Goal: Check status: Check status

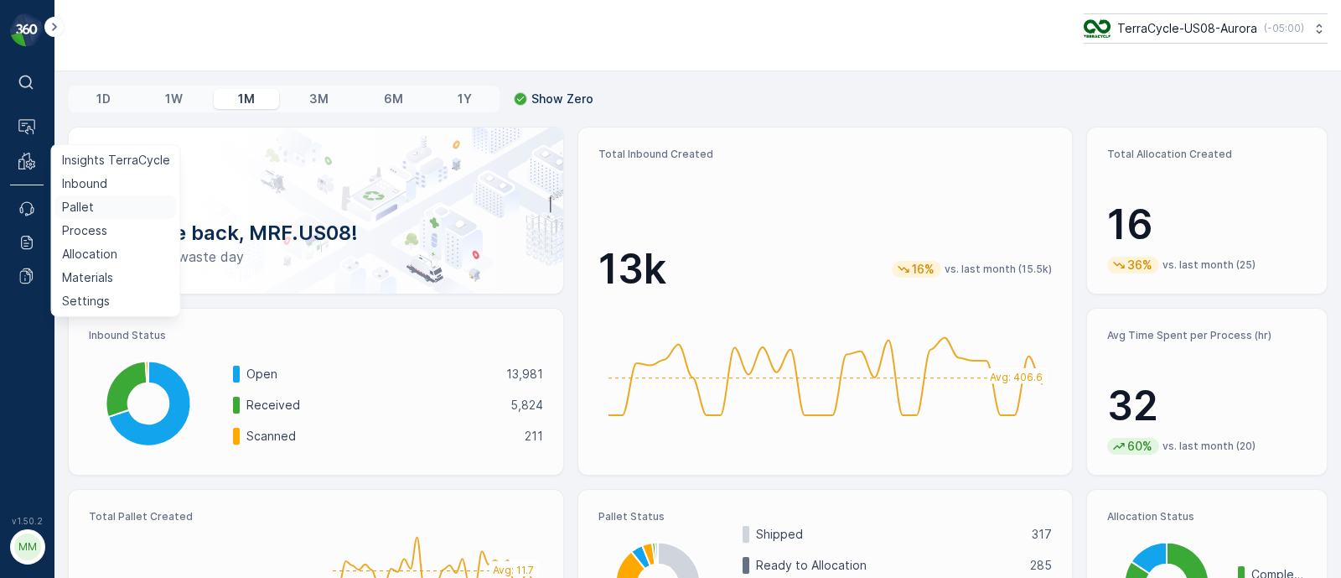
click at [69, 209] on p "Pallet" at bounding box center [78, 207] width 32 height 17
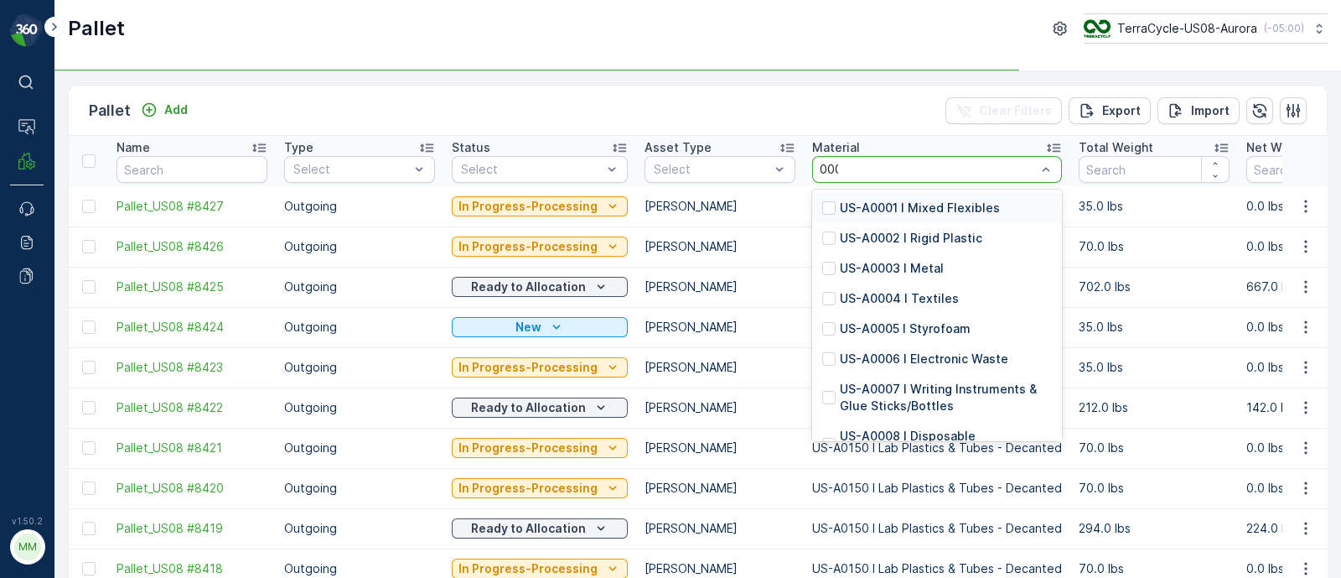
type input "0005"
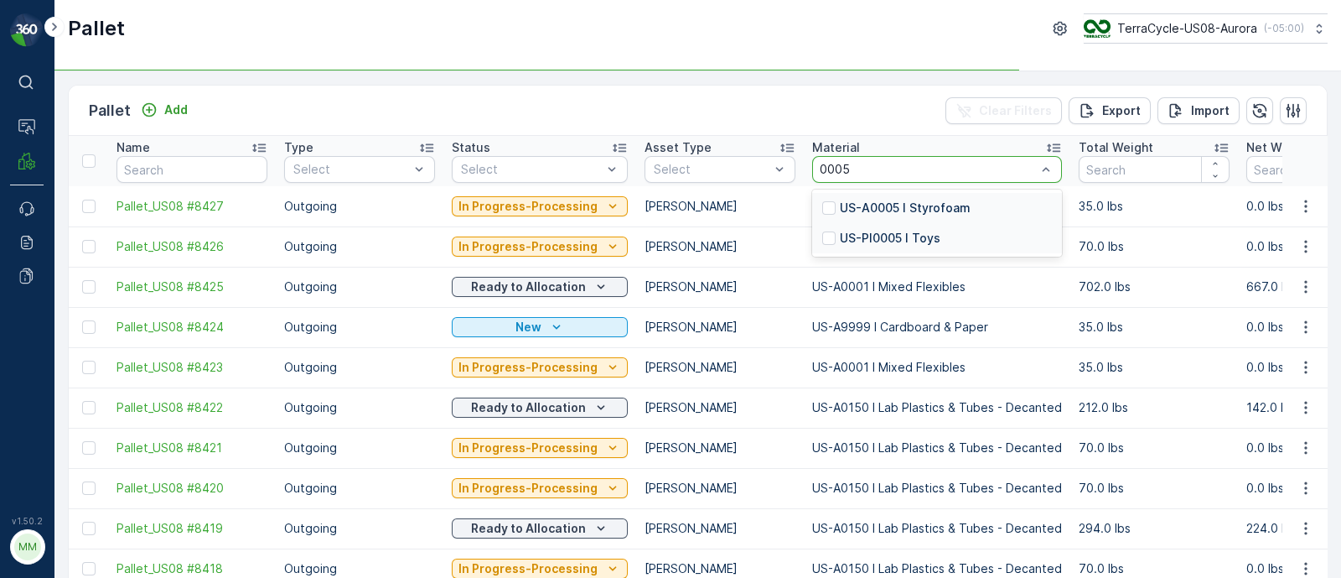
click at [878, 236] on p "US-PI0005 I Toys" at bounding box center [890, 238] width 101 height 17
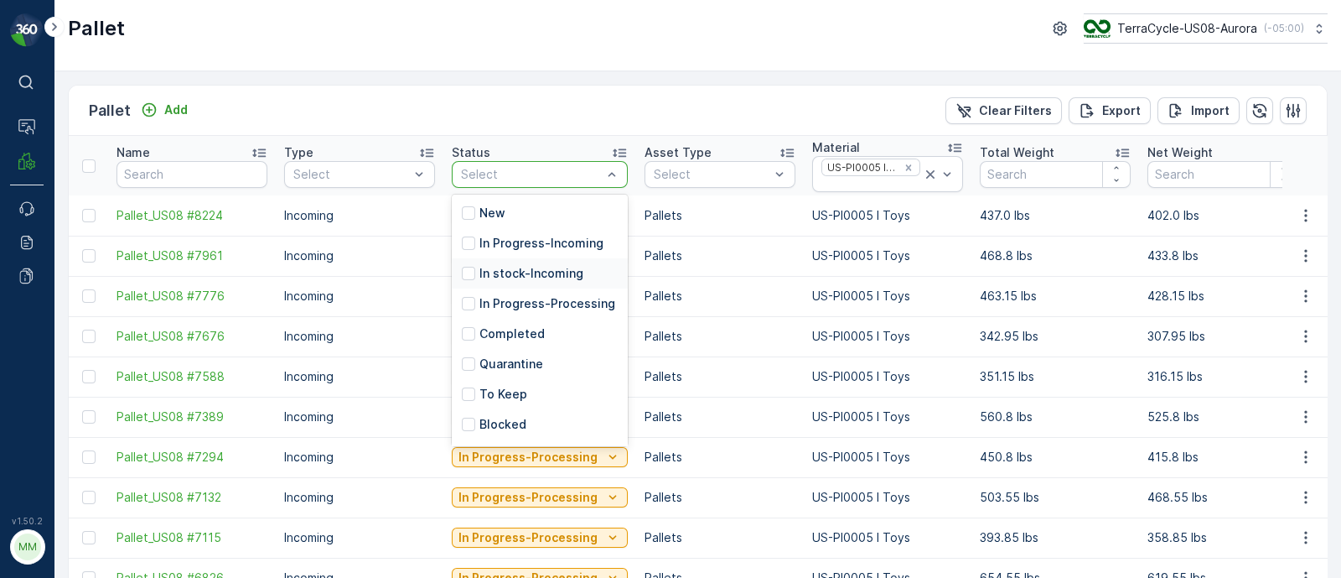
click at [507, 270] on p "In stock-Incoming" at bounding box center [531, 273] width 104 height 17
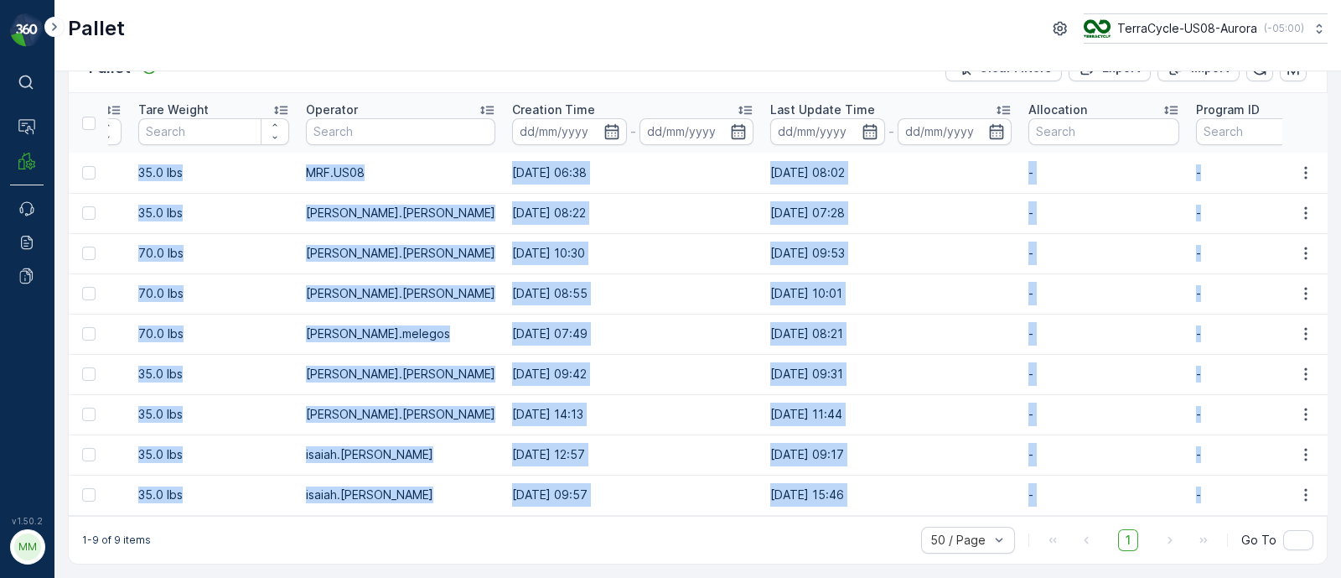
scroll to position [0, 1692]
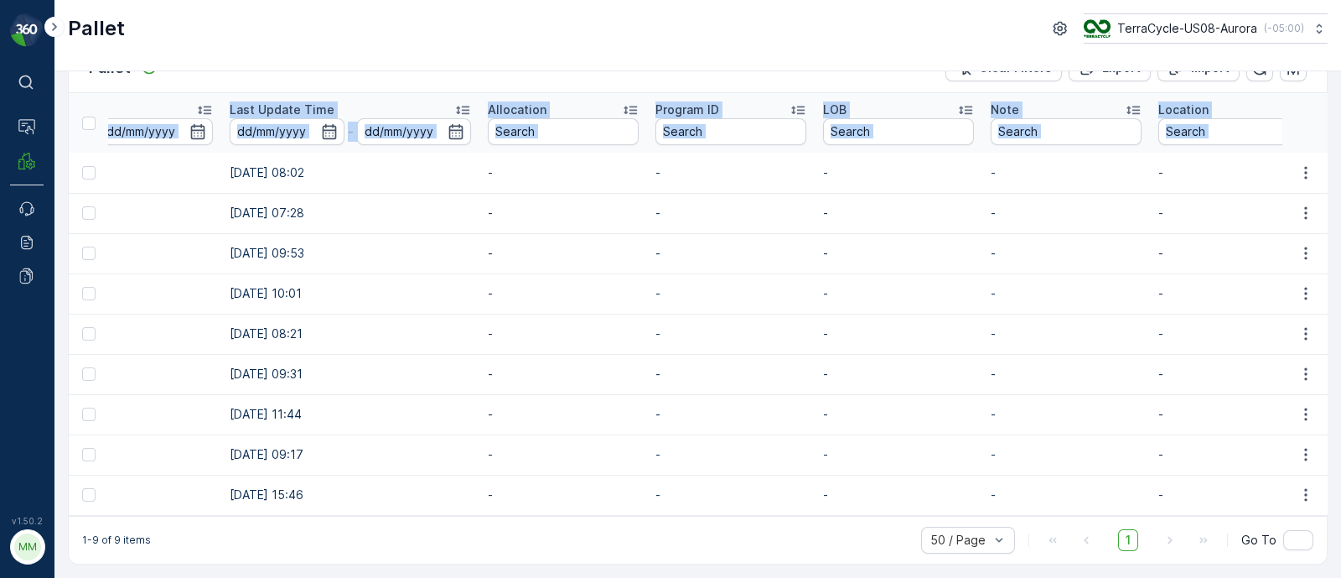
drag, startPoint x: 108, startPoint y: 163, endPoint x: 1352, endPoint y: 484, distance: 1284.5
click at [1340, 484] on html "⌘B Operations MRF Events Reports Documents v 1.50.2 MM MRF.US08 Pallet TerraCyc…" at bounding box center [670, 289] width 1341 height 578
copy table "Name Type Select Status In stock-Incoming Asset Type Select Material US-PI0005 …"
click at [231, 394] on td "[DATE] 11:44" at bounding box center [350, 414] width 258 height 40
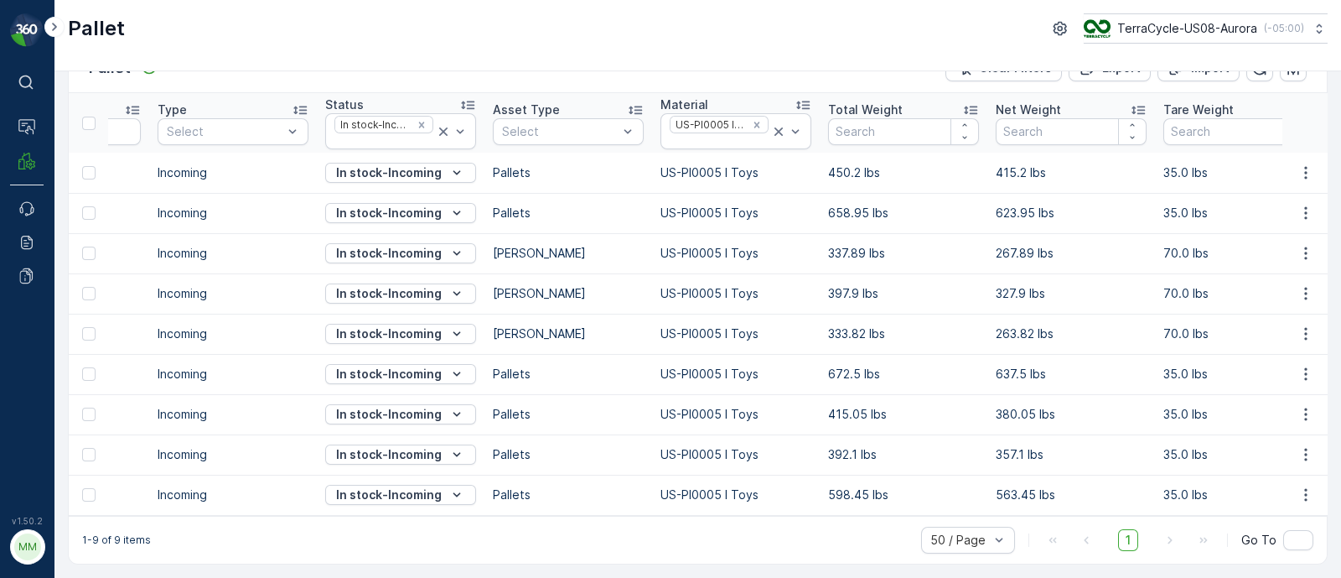
scroll to position [0, 0]
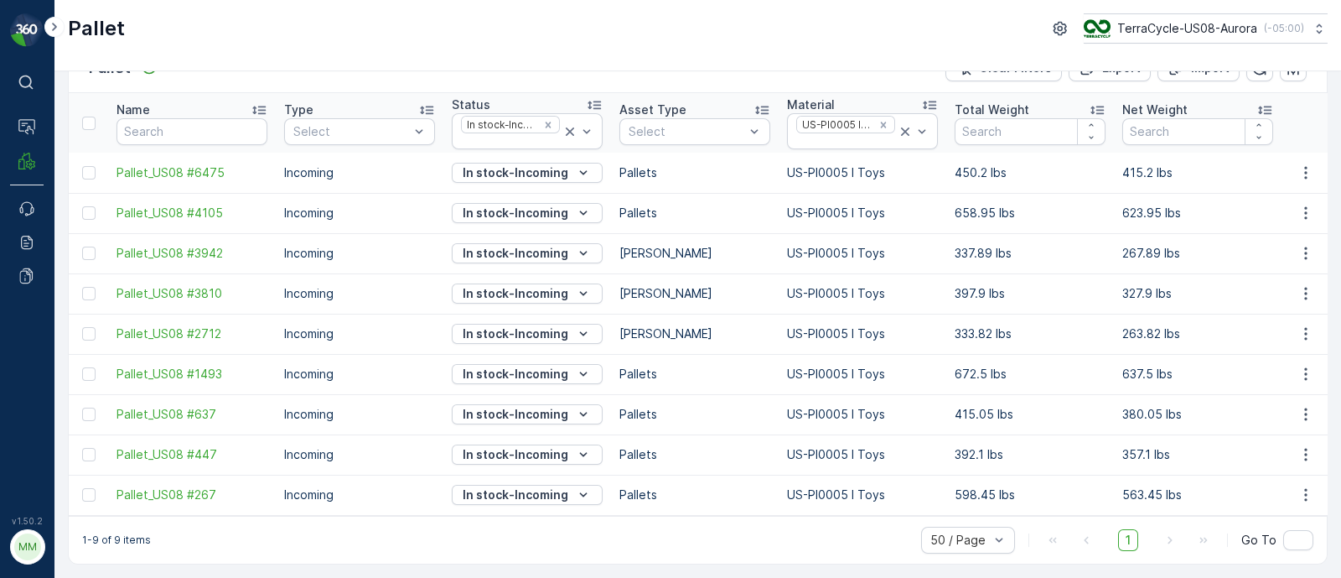
drag, startPoint x: 404, startPoint y: 379, endPoint x: 0, endPoint y: 303, distance: 411.0
click at [0, 303] on div "⌘B Operations MRF Events Reports Documents v 1.50.2 MM MRF.US08 Pallet TerraCyc…" at bounding box center [670, 289] width 1341 height 578
click at [216, 49] on div "Pallet TerraCycle-US08-Aurora ( -05:00 )" at bounding box center [697, 35] width 1287 height 71
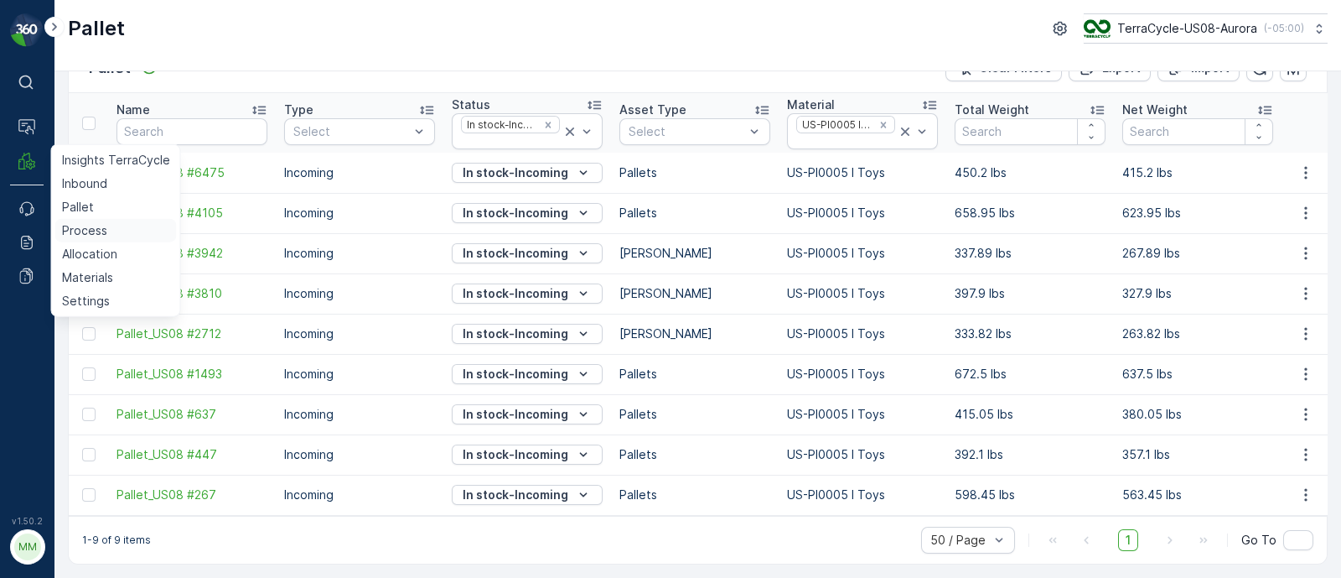
click at [76, 225] on p "Process" at bounding box center [84, 230] width 45 height 17
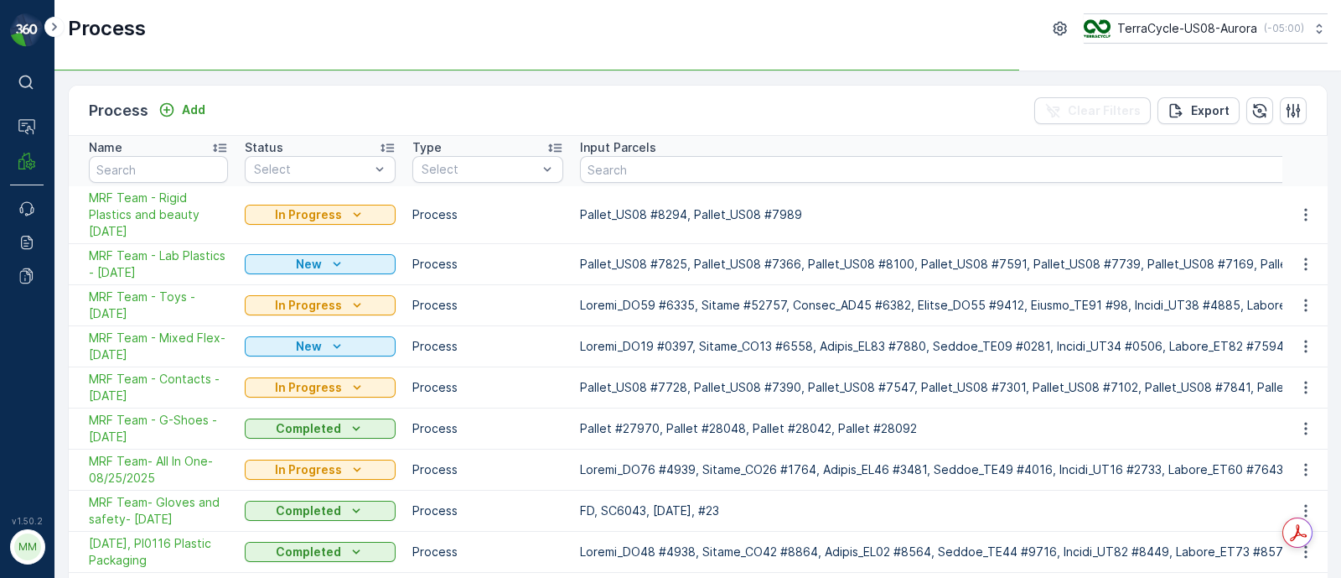
drag, startPoint x: 77, startPoint y: 290, endPoint x: 159, endPoint y: 321, distance: 87.8
click at [159, 321] on td "MRF Team - Toys - [DATE]" at bounding box center [153, 305] width 168 height 41
copy span "MRF Team - Toys - [DATE]"
drag, startPoint x: 81, startPoint y: 292, endPoint x: 163, endPoint y: 308, distance: 83.7
click at [163, 308] on td "MRF Team - Toys - [DATE]" at bounding box center [153, 305] width 168 height 41
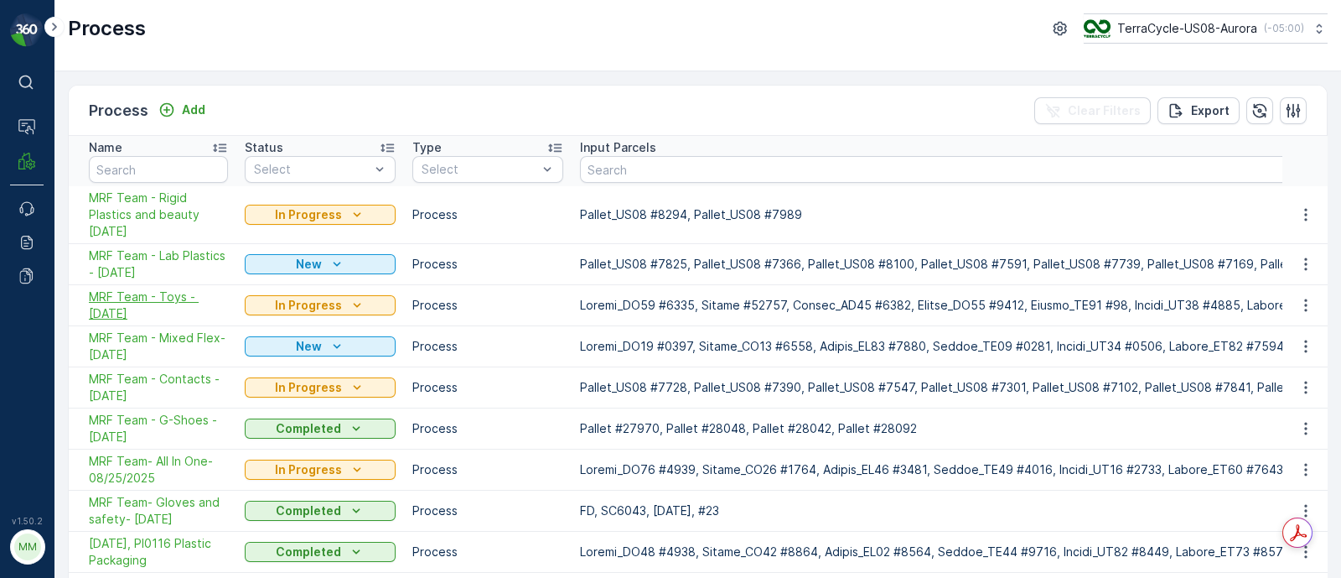
copy span "MRF Team - Toys - [DATE]"
